Goal: Navigation & Orientation: Find specific page/section

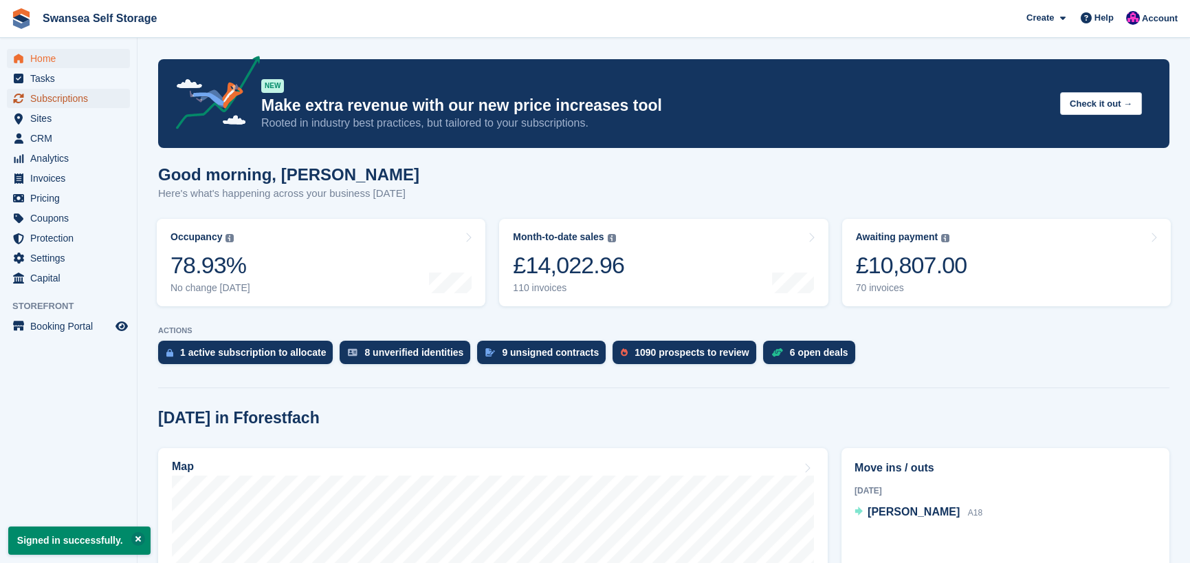
click at [64, 98] on span "Subscriptions" at bounding box center [71, 98] width 83 height 19
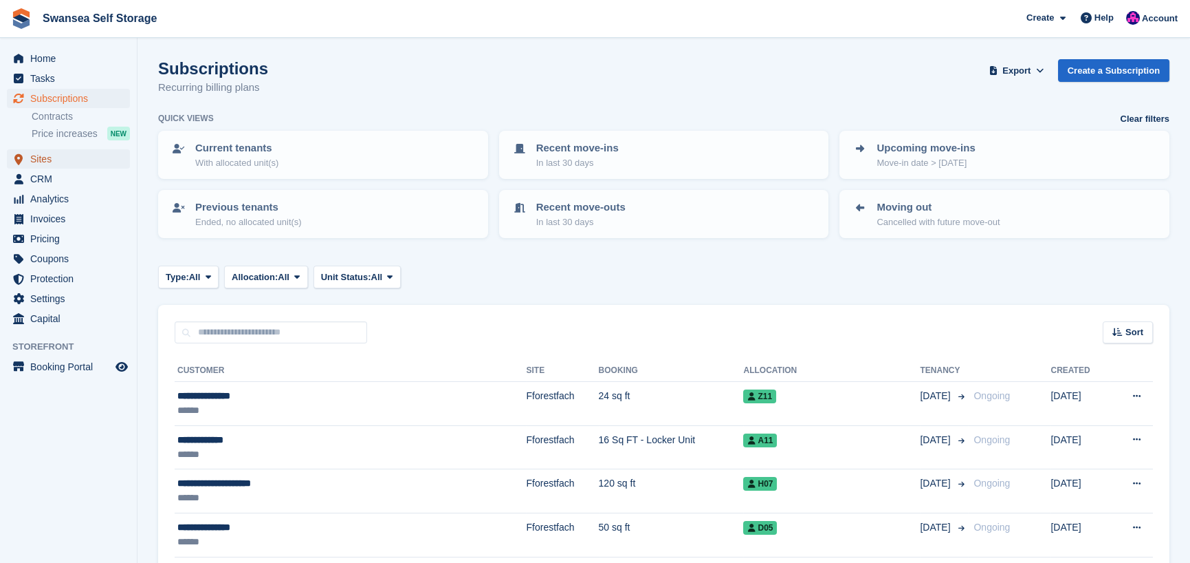
click at [62, 162] on span "Sites" at bounding box center [71, 158] width 83 height 19
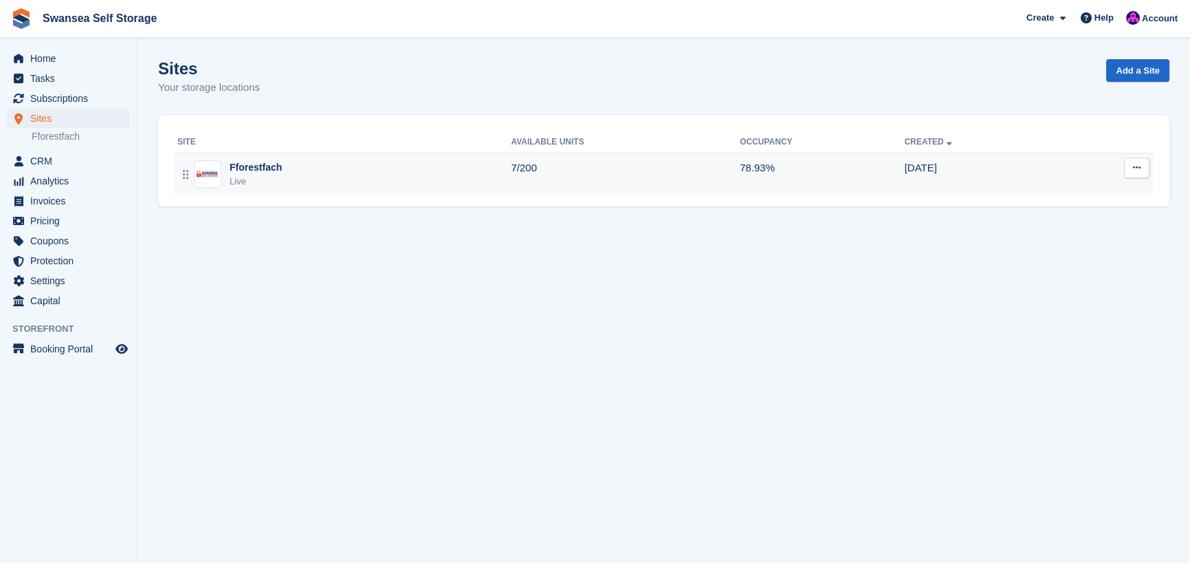
click at [246, 175] on div "Live" at bounding box center [256, 182] width 52 height 14
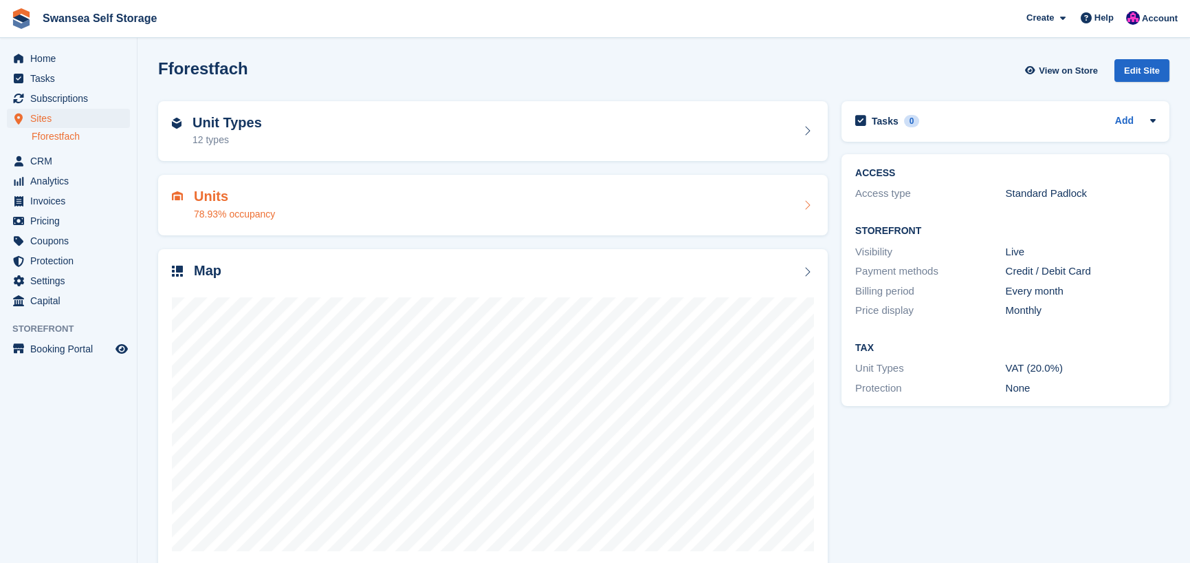
click at [228, 209] on div "78.93% occupancy" at bounding box center [234, 214] width 81 height 14
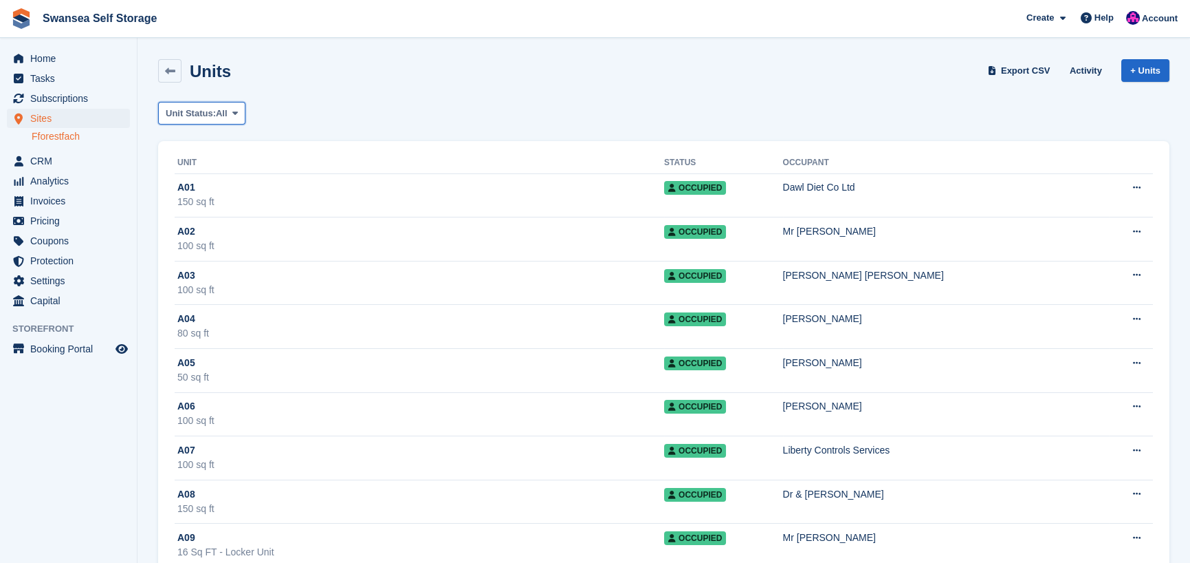
click at [210, 112] on span "Unit Status:" at bounding box center [191, 114] width 50 height 14
click at [220, 171] on link "Available" at bounding box center [224, 170] width 120 height 25
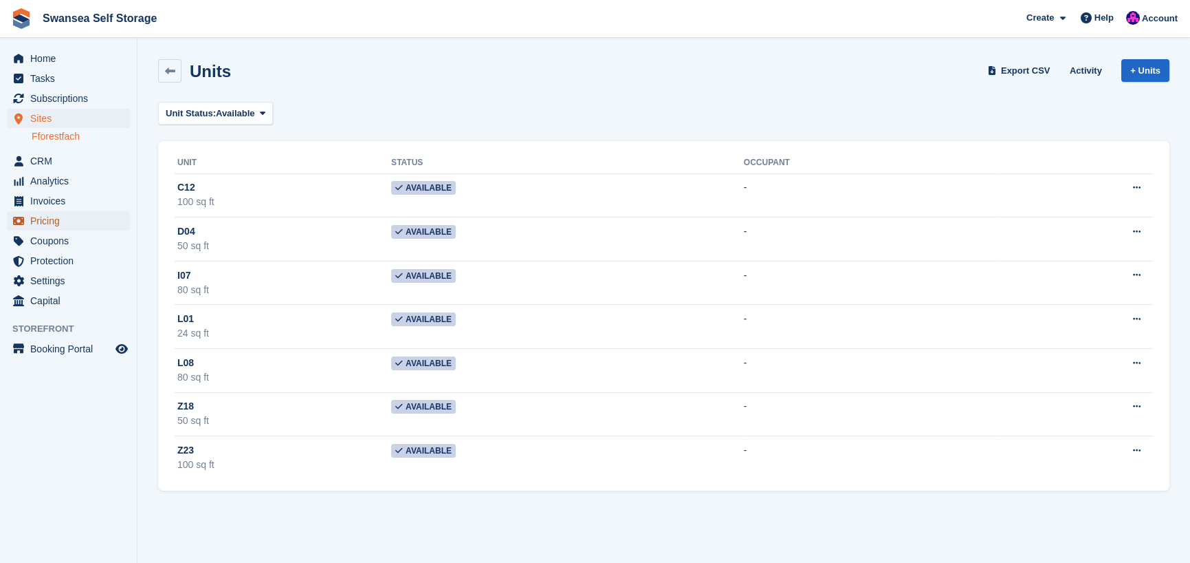
click at [64, 227] on span "Pricing" at bounding box center [71, 220] width 83 height 19
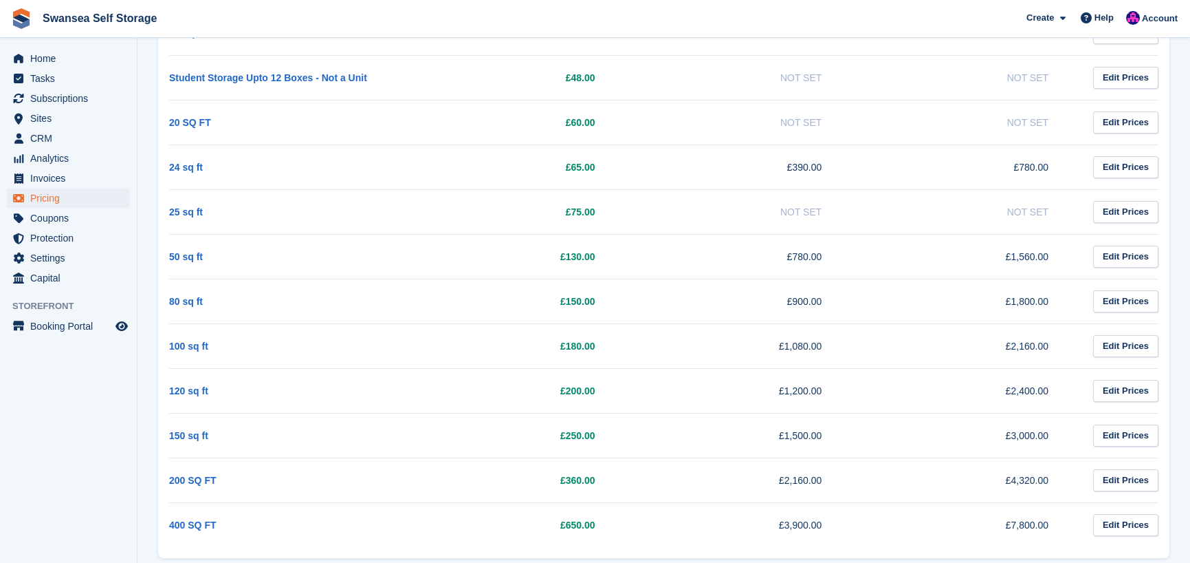
scroll to position [273, 0]
